Goal: Information Seeking & Learning: Learn about a topic

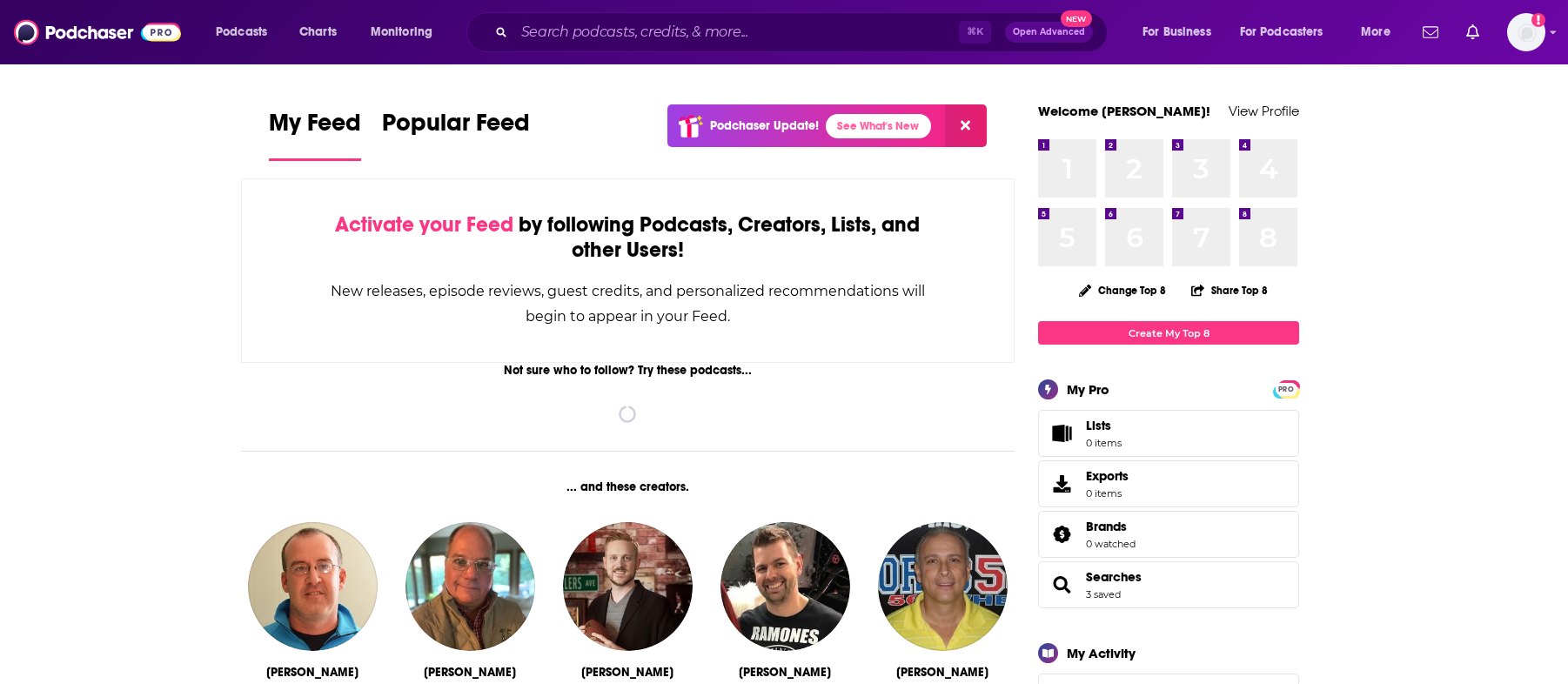
drag, startPoint x: 772, startPoint y: 51, endPoint x: 772, endPoint y: 36, distance: 15.0
click at [773, 50] on div "⌘ K Open Advanced New" at bounding box center [787, 31] width 641 height 40
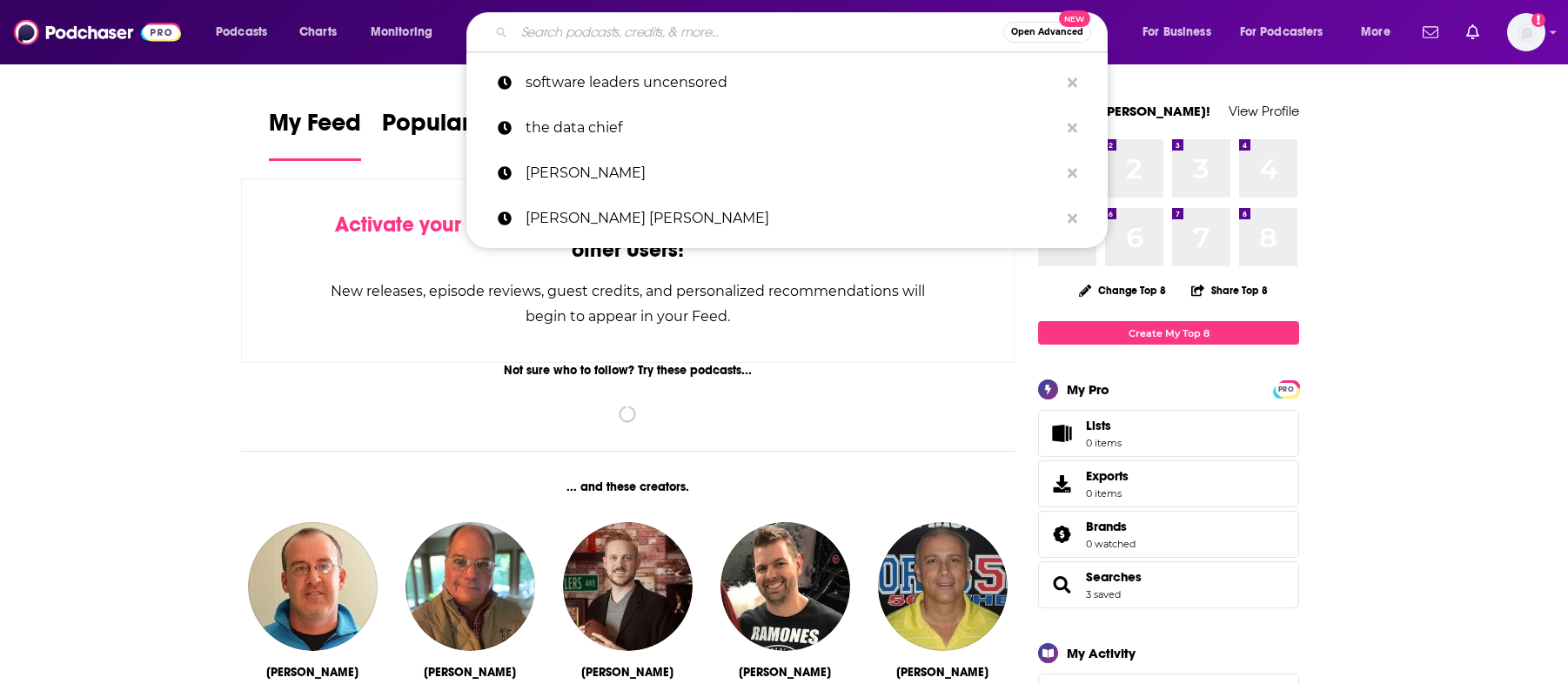
click at [772, 36] on input "Search podcasts, credits, & more..." at bounding box center [758, 32] width 489 height 28
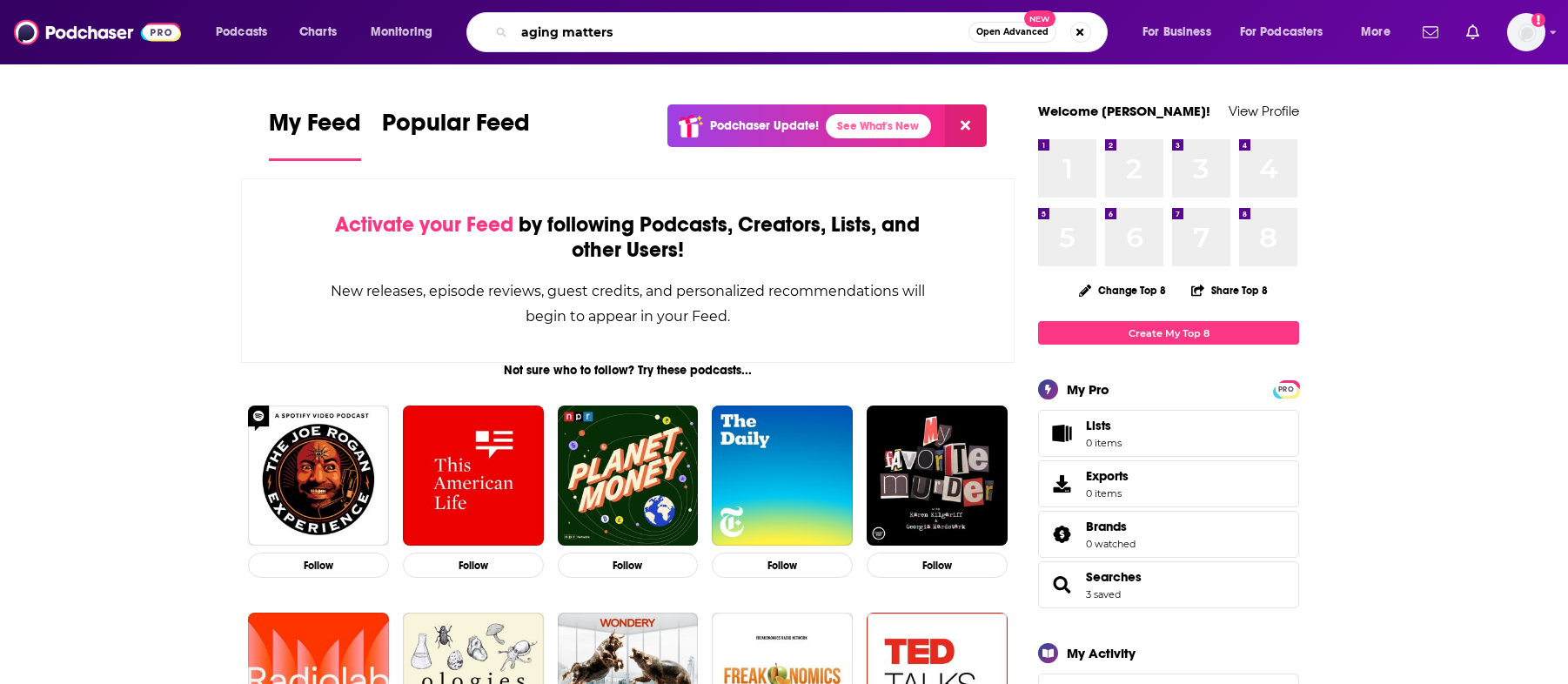
type input "aging matters"
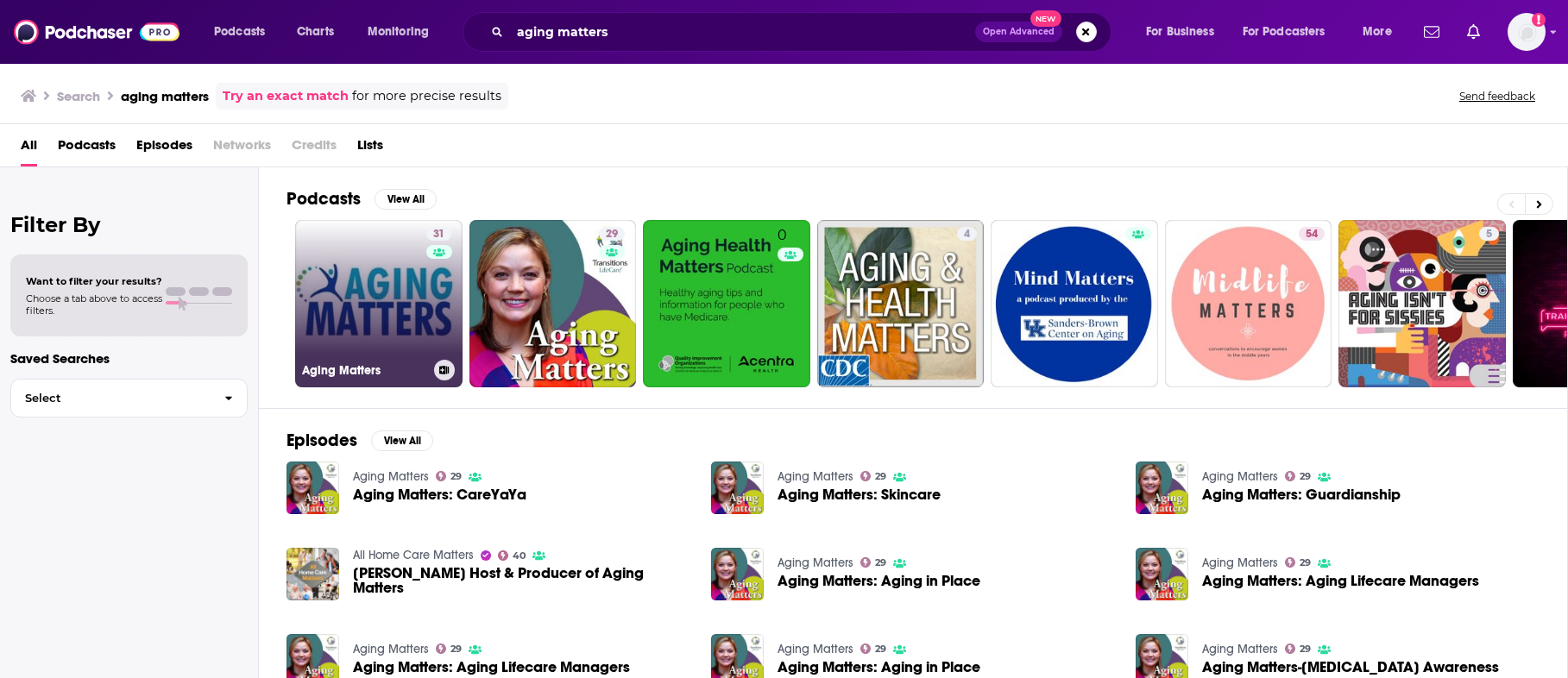
click at [395, 324] on link "31 Aging Matters" at bounding box center [379, 304] width 168 height 168
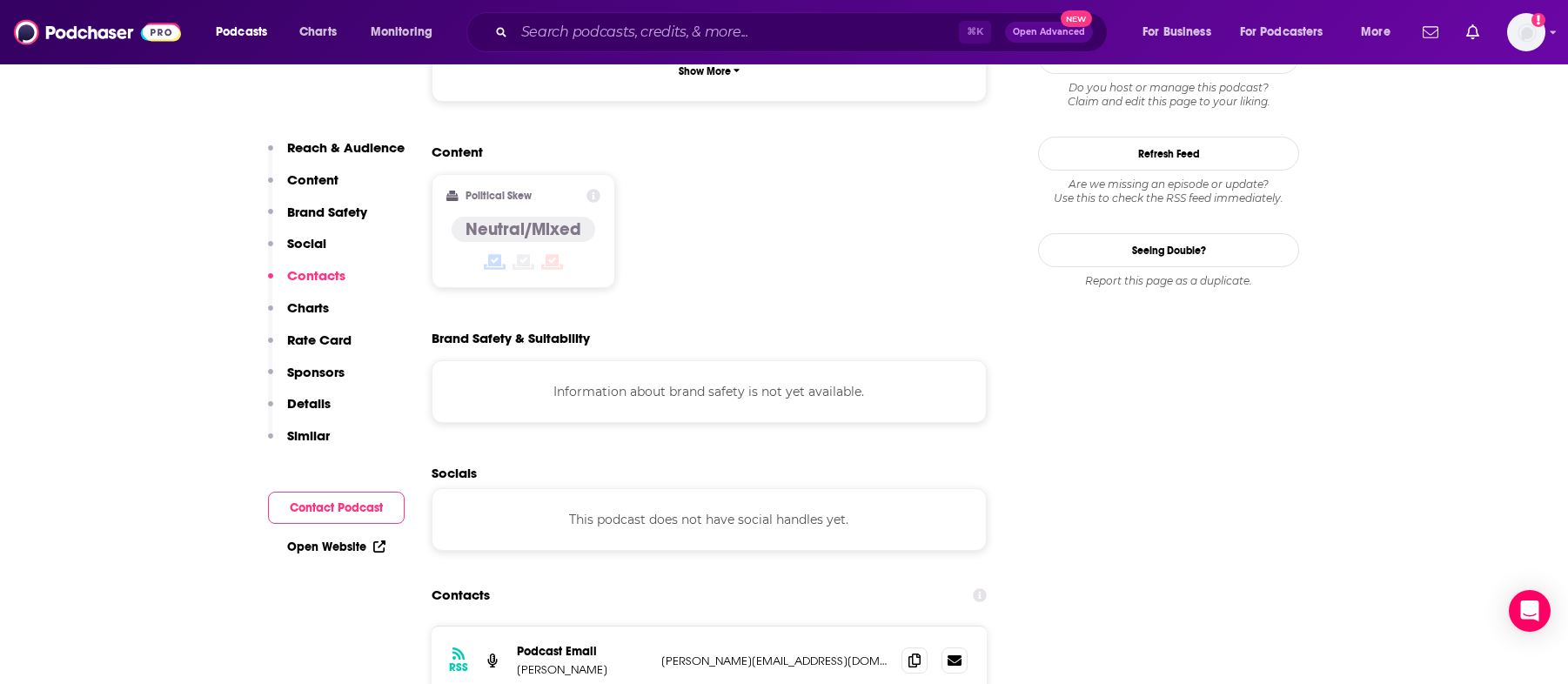
scroll to position [1686, 0]
